Goal: Task Accomplishment & Management: Use online tool/utility

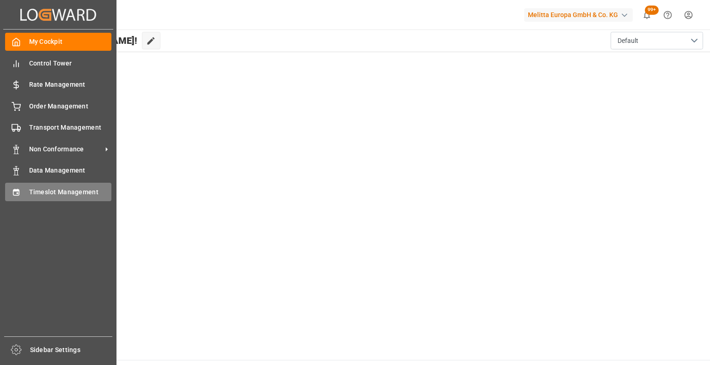
click at [24, 190] on div "Timeslot Management Timeslot Management" at bounding box center [58, 192] width 106 height 18
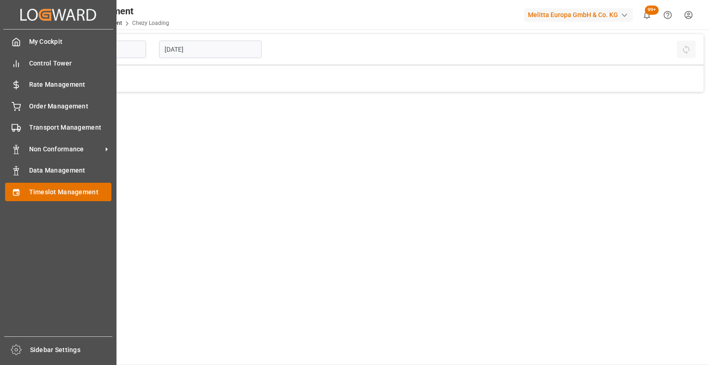
type input "Chezy Loading"
